Goal: Obtain resource: Obtain resource

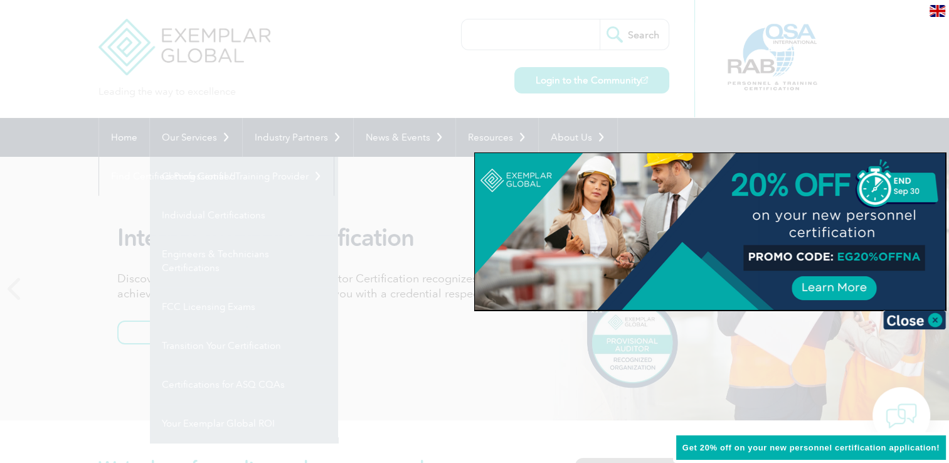
click at [369, 69] on div at bounding box center [474, 231] width 949 height 463
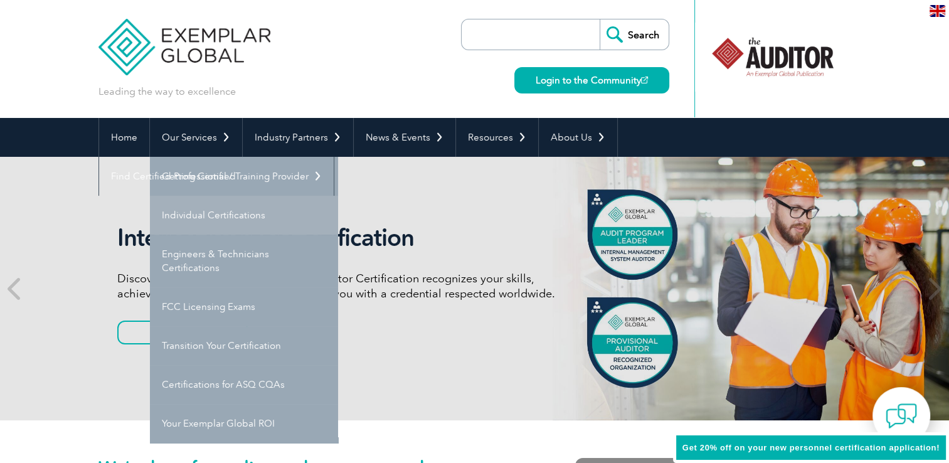
click at [218, 211] on link "Individual Certifications" at bounding box center [244, 215] width 188 height 39
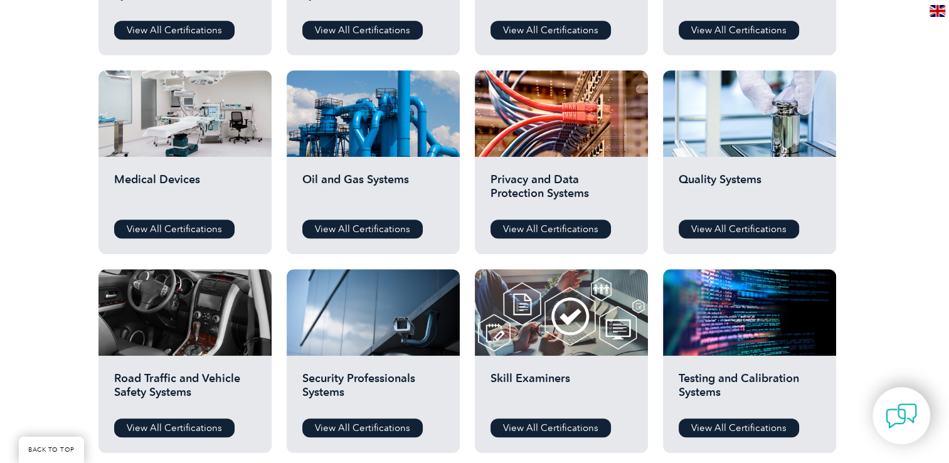
scroll to position [878, 0]
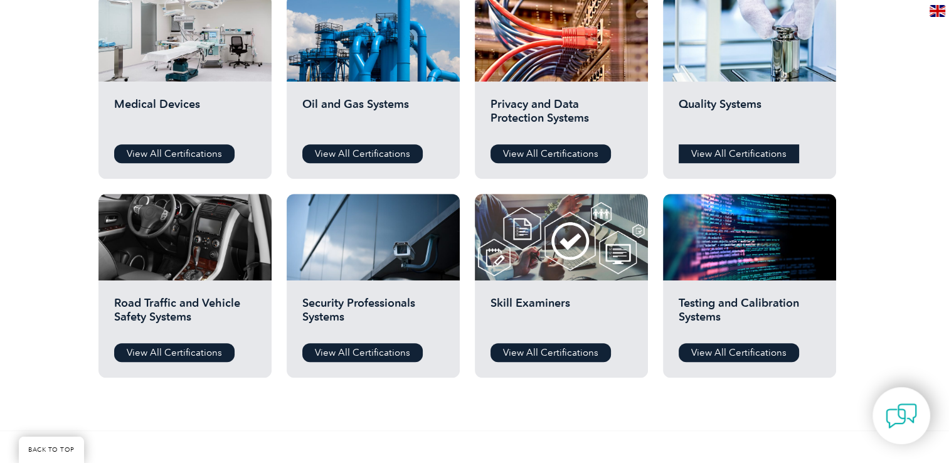
click at [745, 156] on link "View All Certifications" at bounding box center [739, 153] width 120 height 19
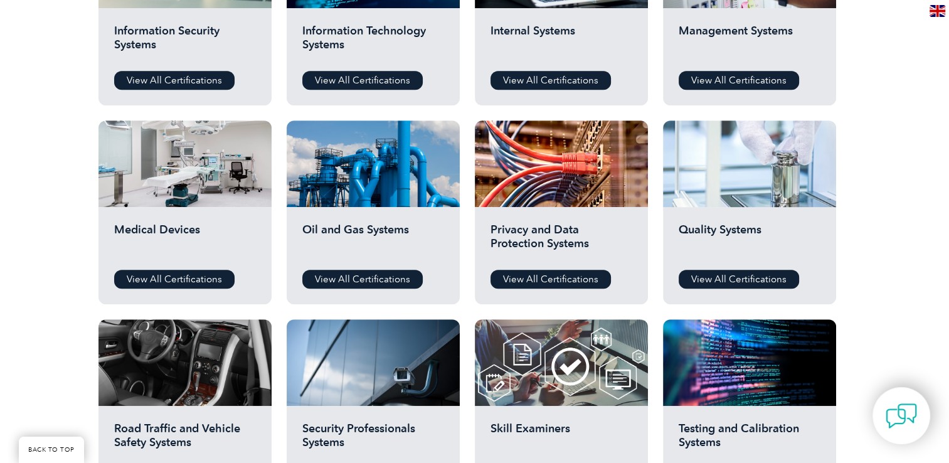
scroll to position [690, 0]
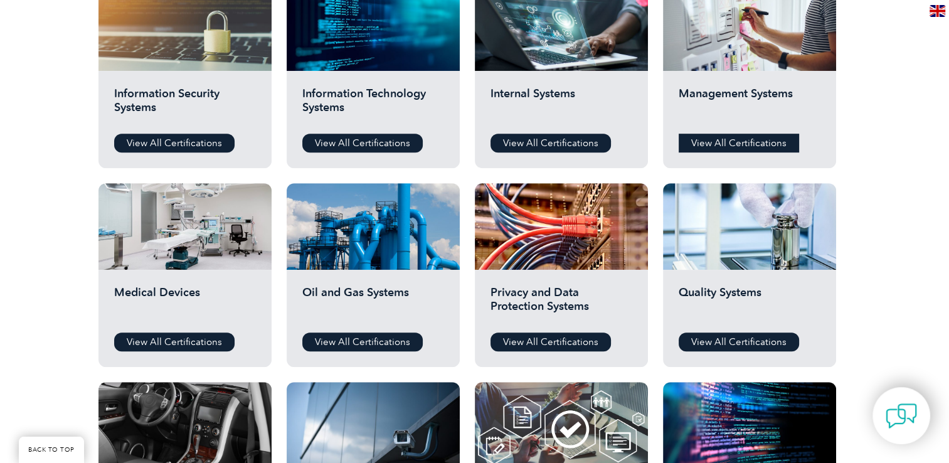
click at [735, 140] on link "View All Certifications" at bounding box center [739, 143] width 120 height 19
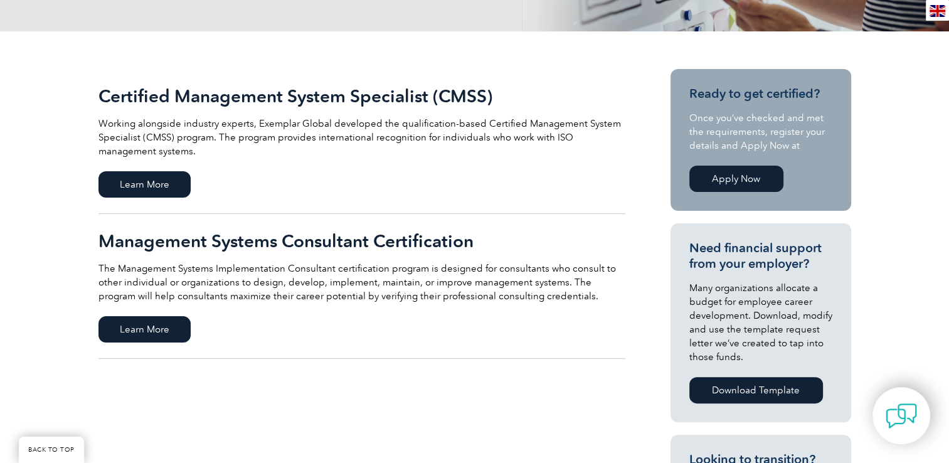
scroll to position [251, 0]
click at [168, 181] on span "Learn More" at bounding box center [144, 184] width 92 height 26
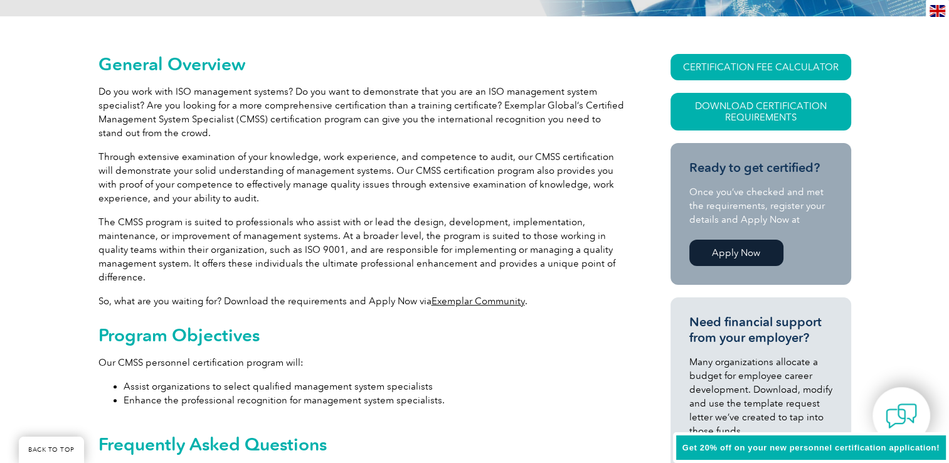
scroll to position [328, 0]
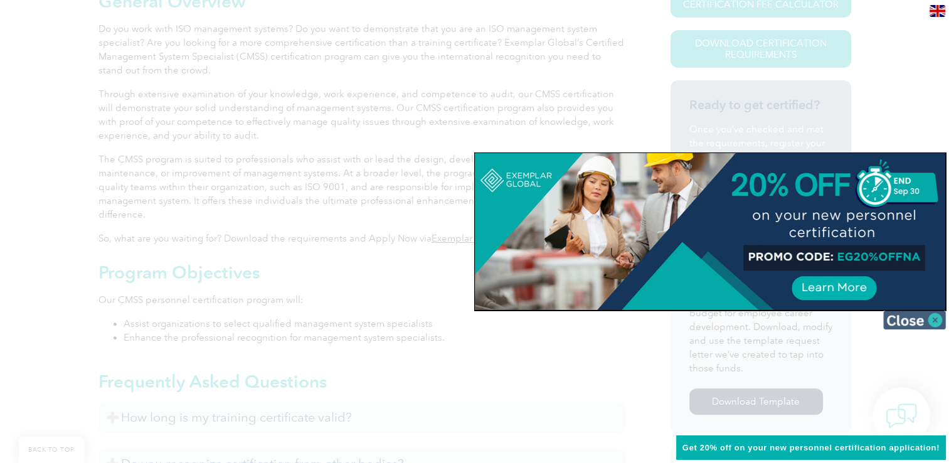
click at [926, 320] on img at bounding box center [914, 319] width 63 height 19
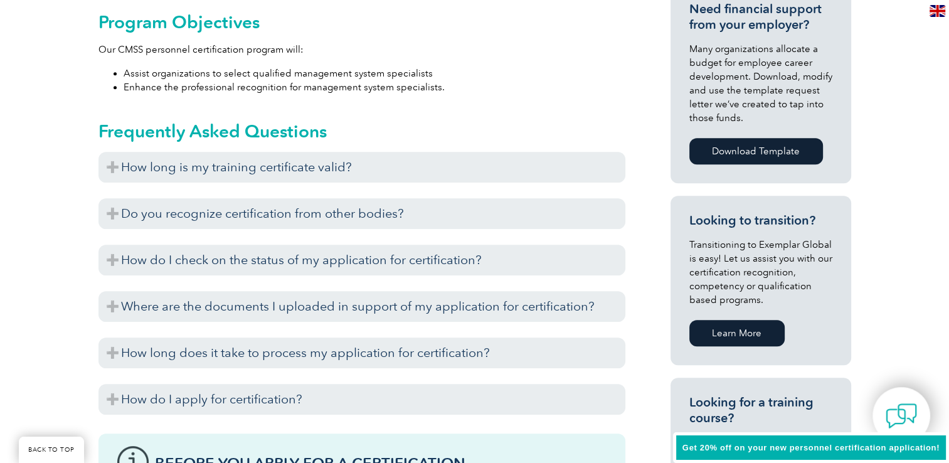
scroll to position [579, 0]
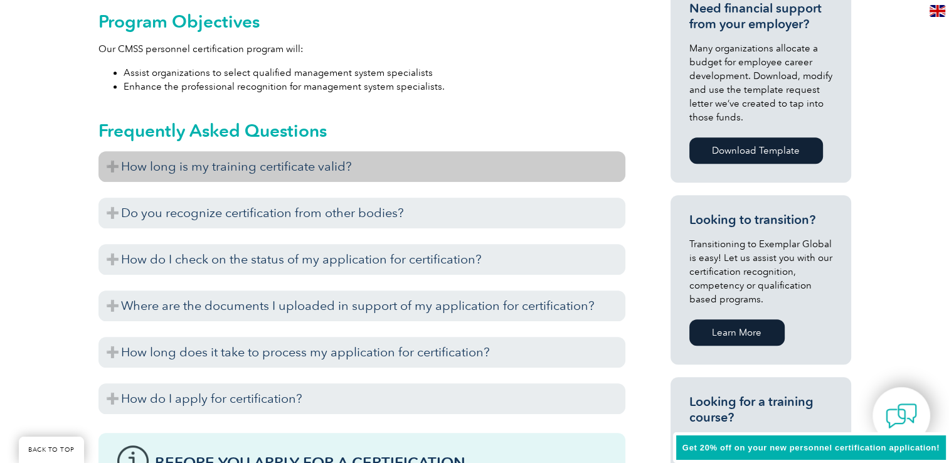
click at [433, 170] on h3 "How long is my training certificate valid?" at bounding box center [361, 166] width 527 height 31
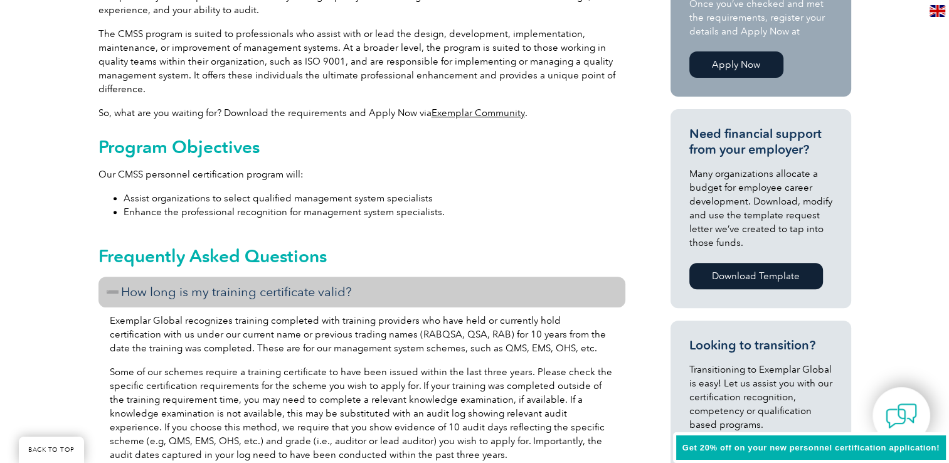
scroll to position [391, 0]
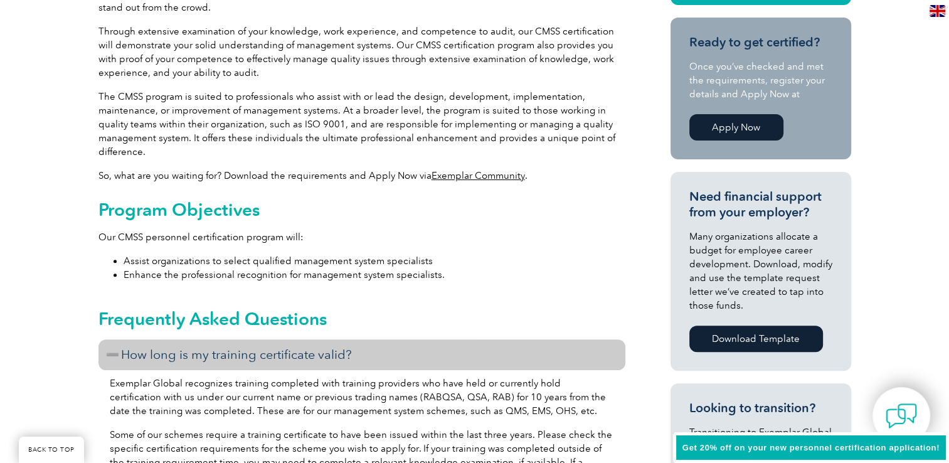
click at [460, 174] on link "Exemplar Community" at bounding box center [477, 175] width 93 height 11
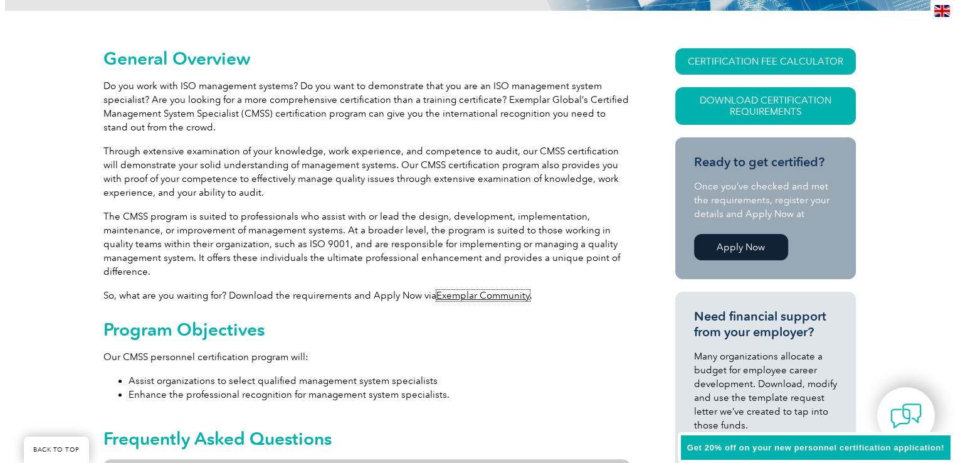
scroll to position [203, 0]
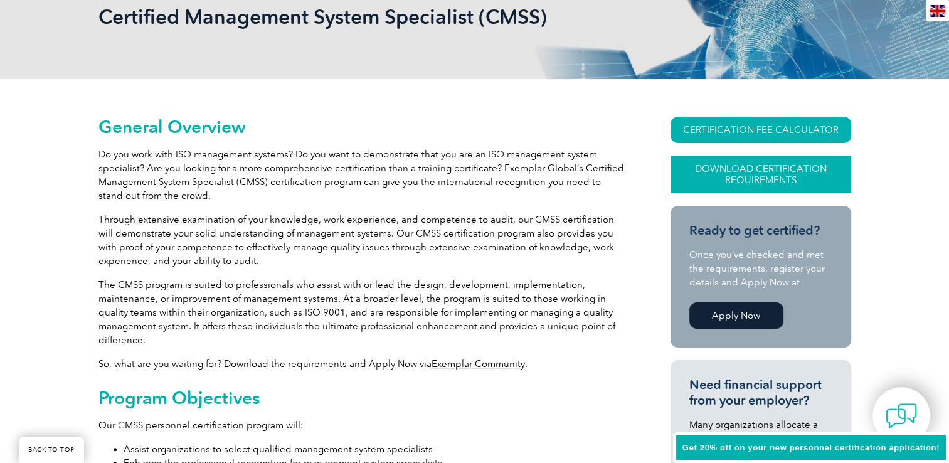
click at [749, 169] on link "Download Certification Requirements" at bounding box center [760, 175] width 181 height 38
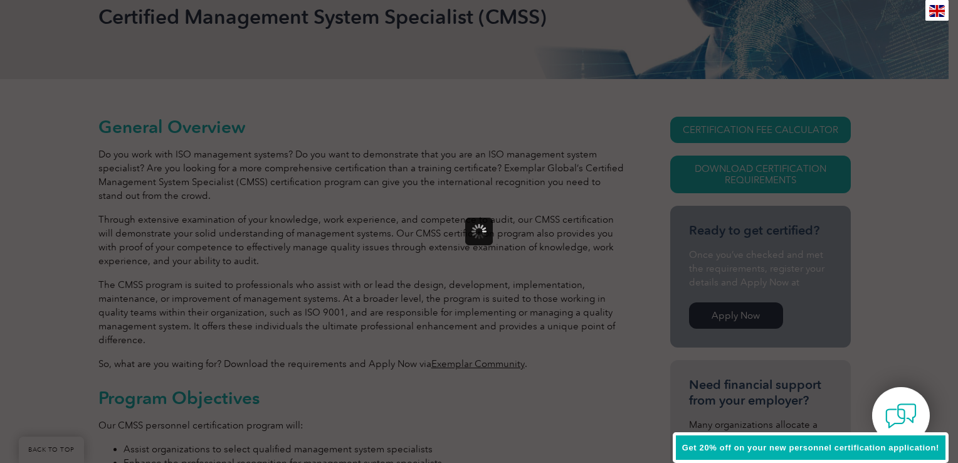
scroll to position [0, 0]
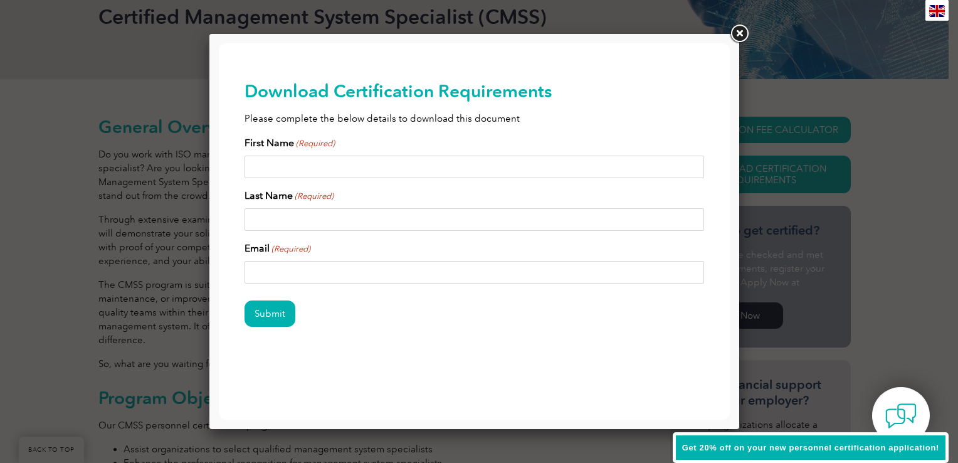
click at [304, 163] on input "First Name (Required)" at bounding box center [475, 167] width 460 height 23
type input "Steven"
type input "Severt"
type input "steven.severt@isometricconsulting.com"
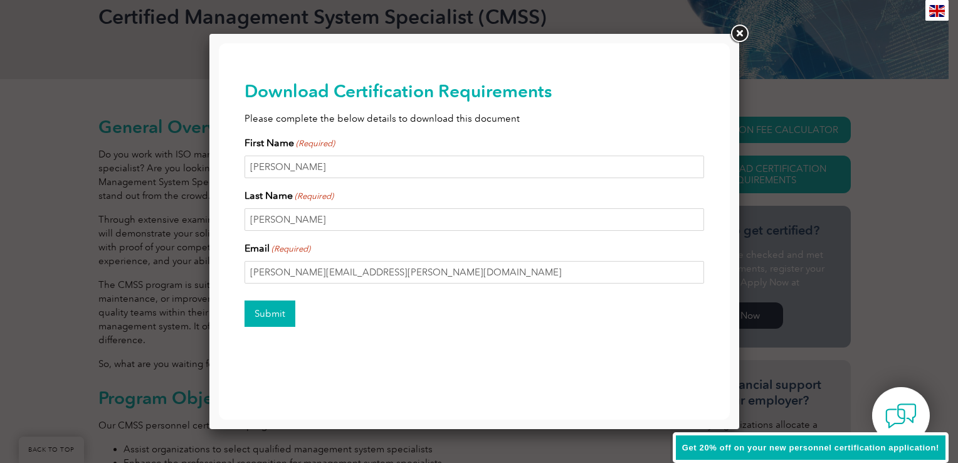
click at [260, 310] on input "Submit" at bounding box center [270, 313] width 51 height 26
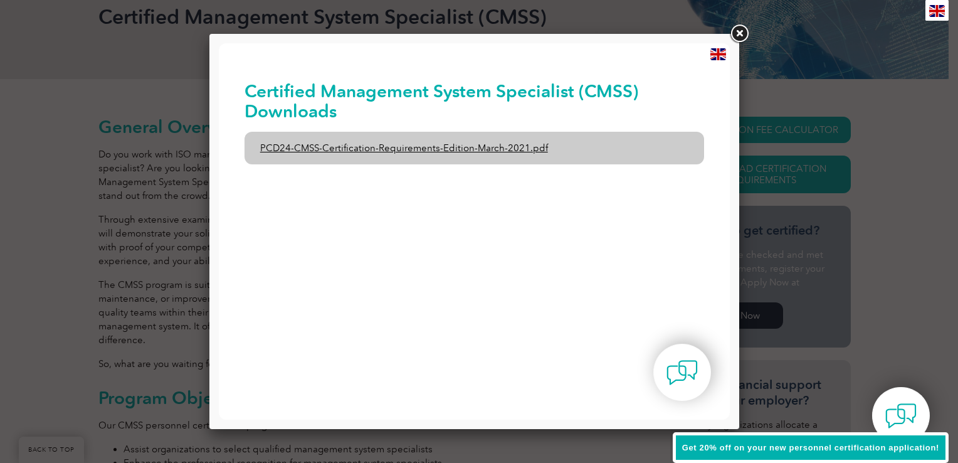
click at [518, 144] on link "PCD24-CMSS-Certification-Requirements-Edition-March-2021.pdf" at bounding box center [475, 148] width 460 height 33
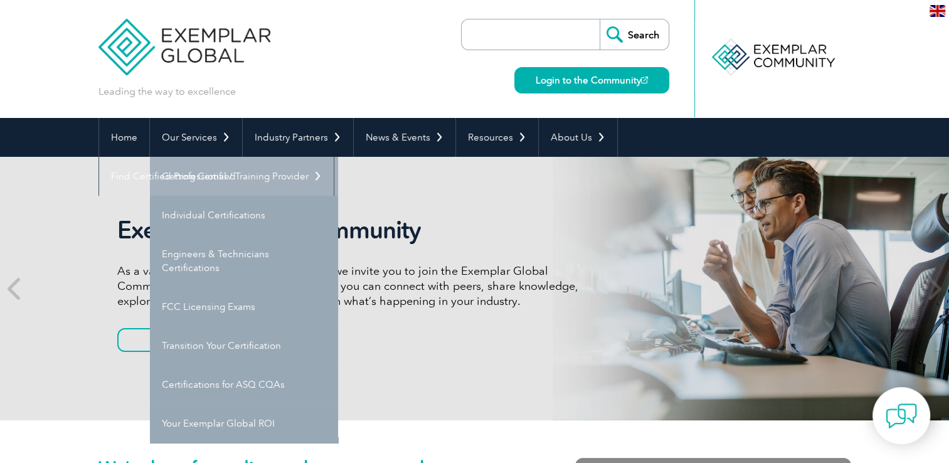
click at [248, 177] on link "Getting Certified" at bounding box center [244, 176] width 188 height 39
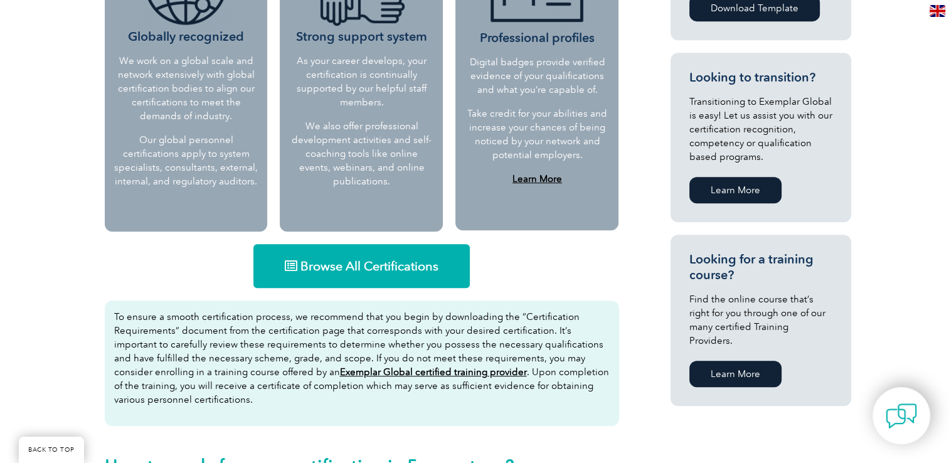
scroll to position [617, 0]
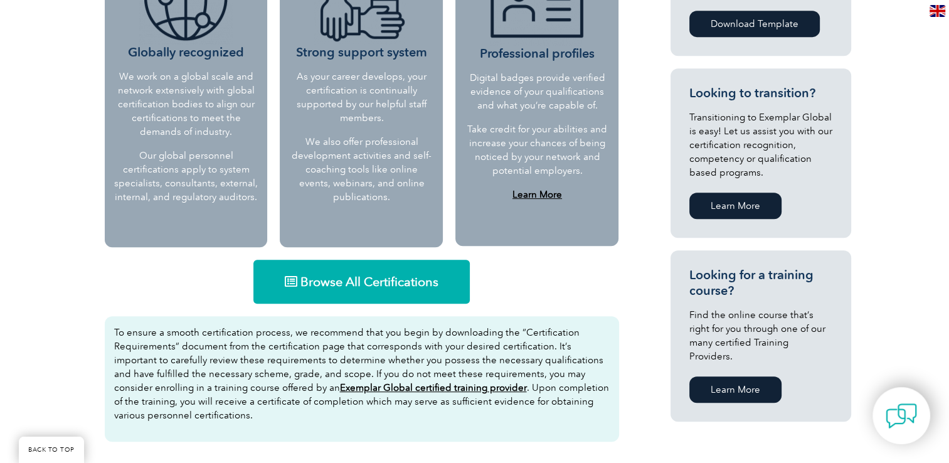
click at [346, 278] on span "Browse All Certifications" at bounding box center [369, 281] width 138 height 13
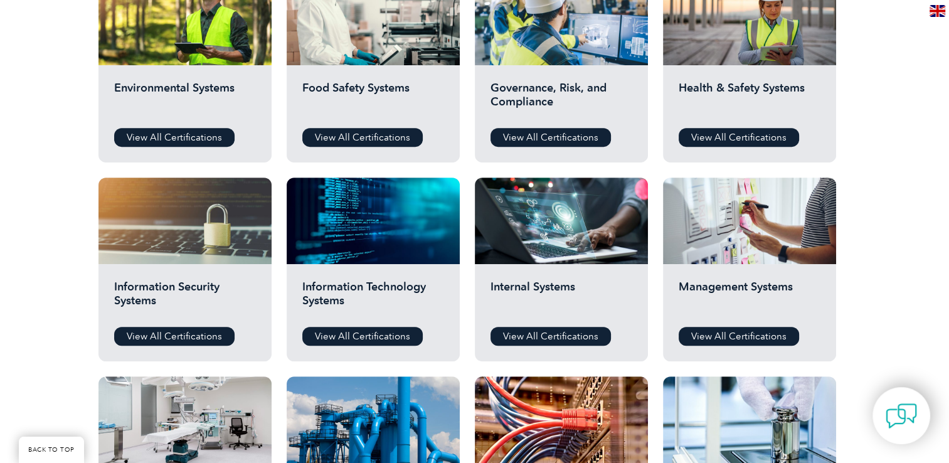
scroll to position [502, 0]
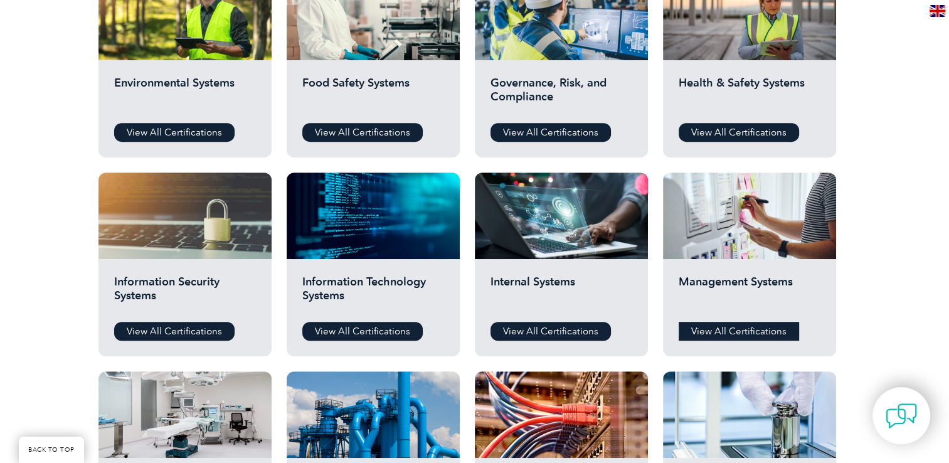
drag, startPoint x: 713, startPoint y: 327, endPoint x: 706, endPoint y: 327, distance: 6.9
click at [712, 327] on link "View All Certifications" at bounding box center [739, 331] width 120 height 19
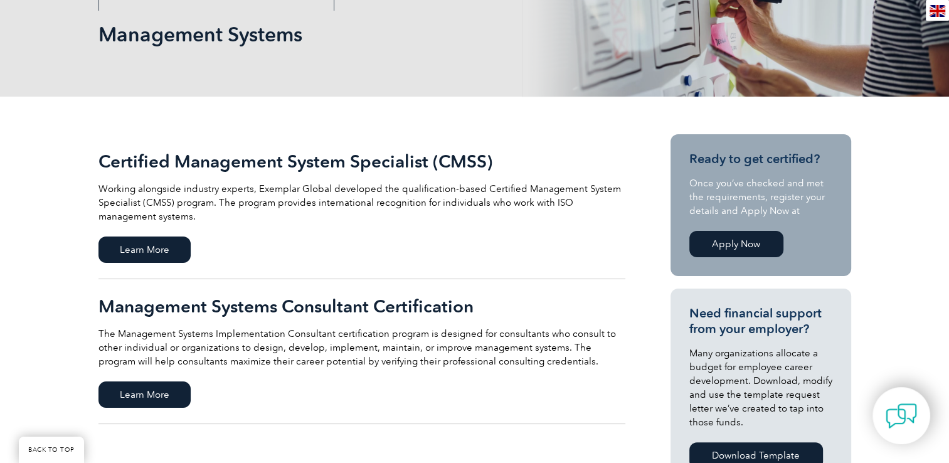
scroll to position [188, 0]
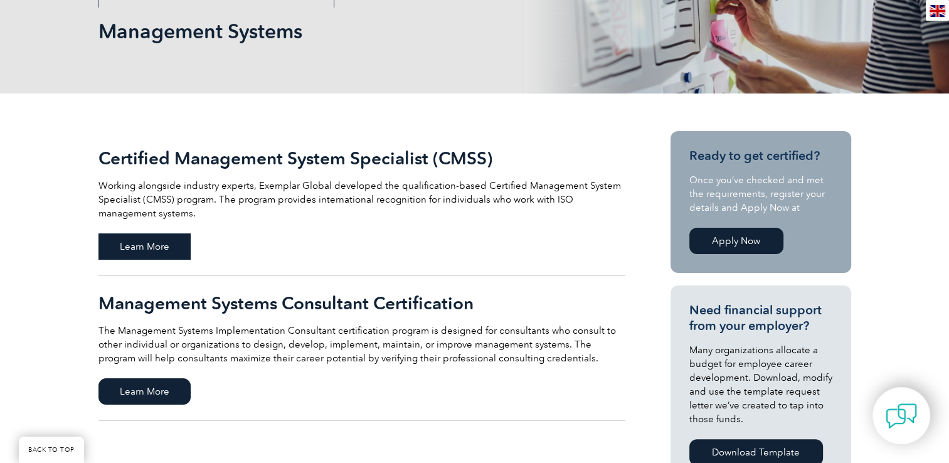
click at [148, 245] on span "Learn More" at bounding box center [144, 246] width 92 height 26
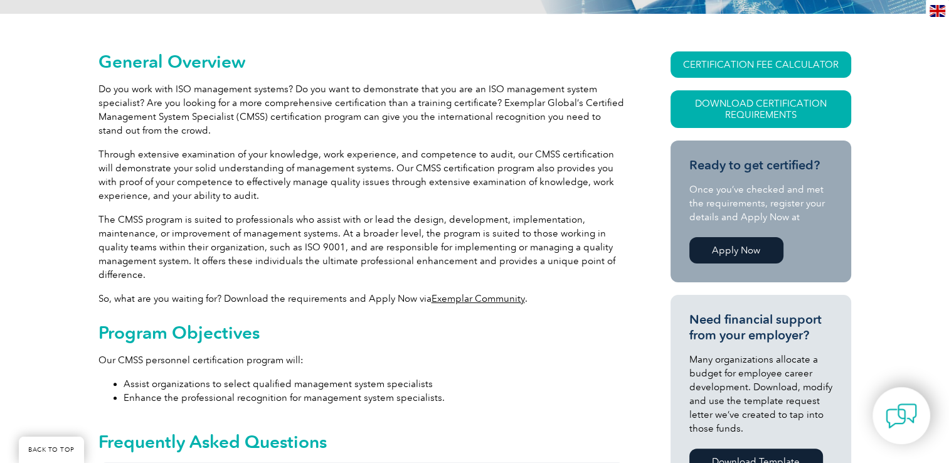
scroll to position [265, 0]
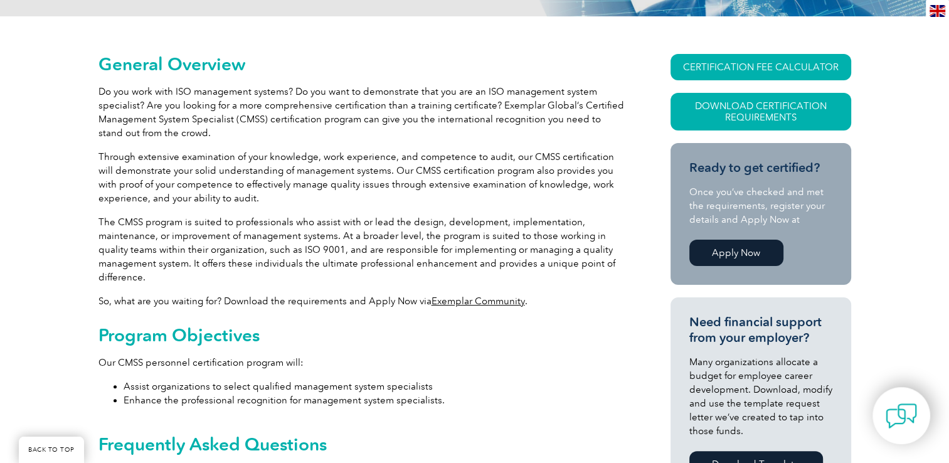
click at [466, 301] on link "Exemplar Community" at bounding box center [477, 300] width 93 height 11
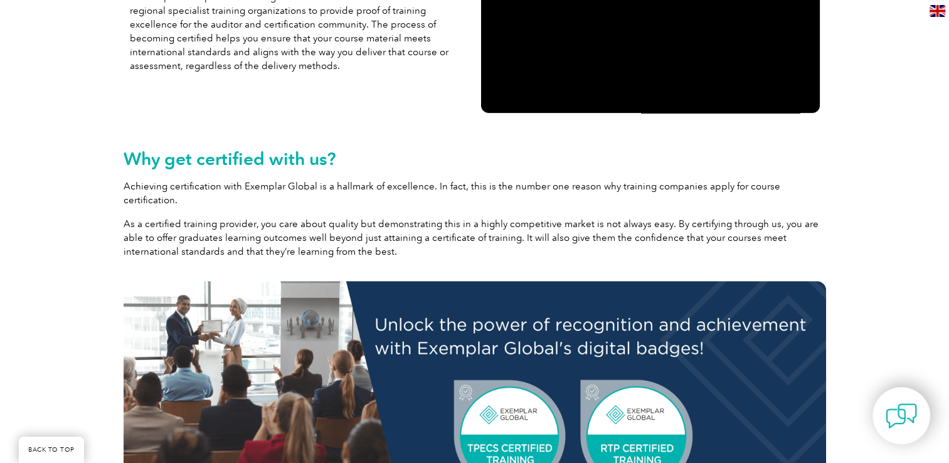
scroll to position [238, 0]
